Goal: Task Accomplishment & Management: Use online tool/utility

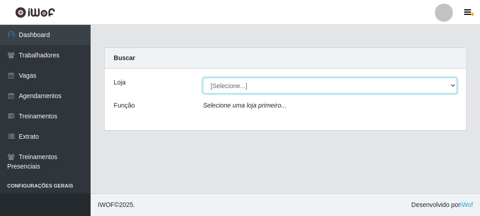
click at [223, 89] on select "[Selecione...] FrigoMaster" at bounding box center [330, 86] width 254 height 16
select select "392"
click at [203, 78] on select "[Selecione...] FrigoMaster" at bounding box center [330, 86] width 254 height 16
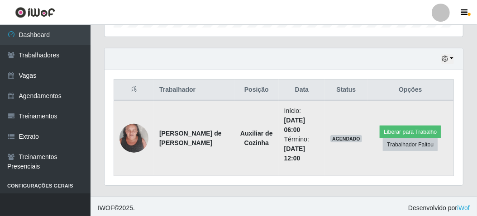
scroll to position [297, 0]
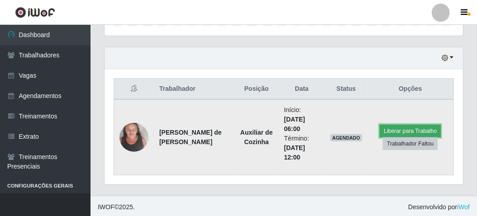
click at [403, 127] on button "Liberar para Trabalho" at bounding box center [410, 131] width 61 height 13
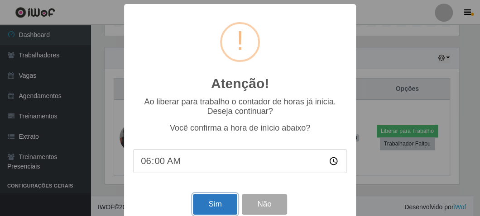
click at [204, 208] on button "Sim" at bounding box center [215, 204] width 44 height 21
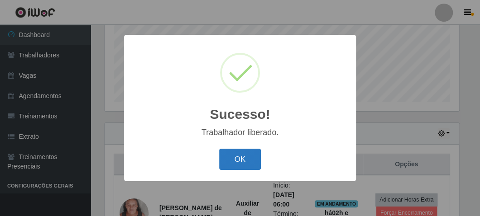
click at [240, 157] on button "OK" at bounding box center [240, 159] width 42 height 21
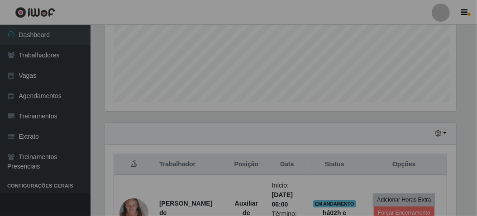
scroll to position [187, 358]
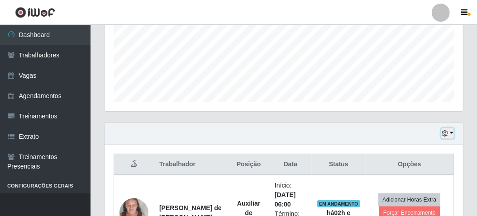
click at [447, 130] on icon "button" at bounding box center [445, 133] width 6 height 6
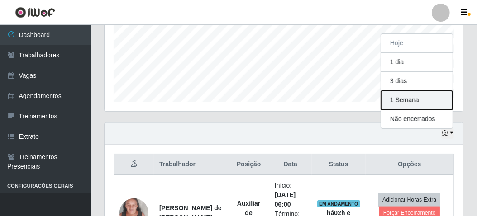
click at [396, 99] on button "1 Semana" at bounding box center [417, 100] width 72 height 19
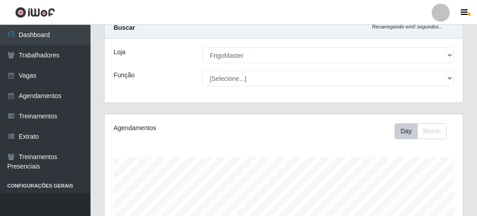
scroll to position [0, 0]
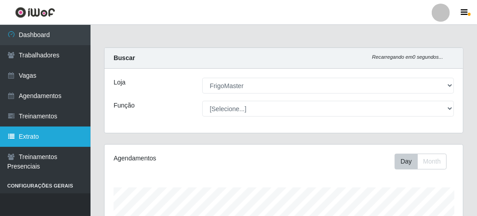
click at [22, 139] on link "Extrato" at bounding box center [45, 137] width 91 height 20
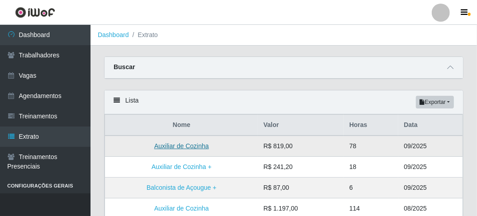
click at [163, 147] on link "Auxiliar de Cozinha" at bounding box center [181, 146] width 55 height 7
